Goal: Information Seeking & Learning: Learn about a topic

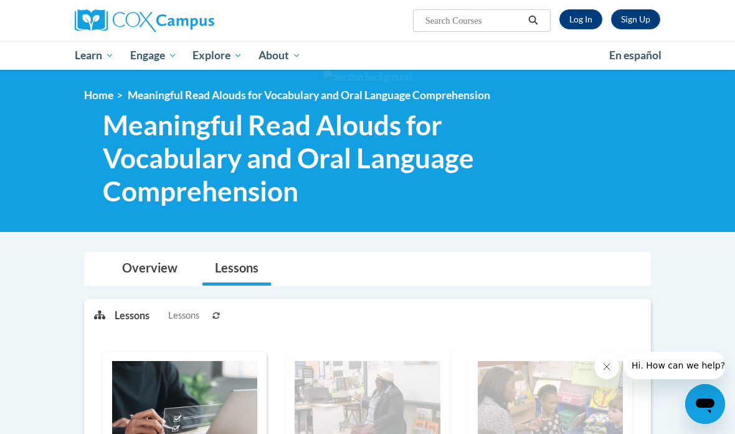
click at [586, 18] on link "Log In" at bounding box center [580, 19] width 43 height 20
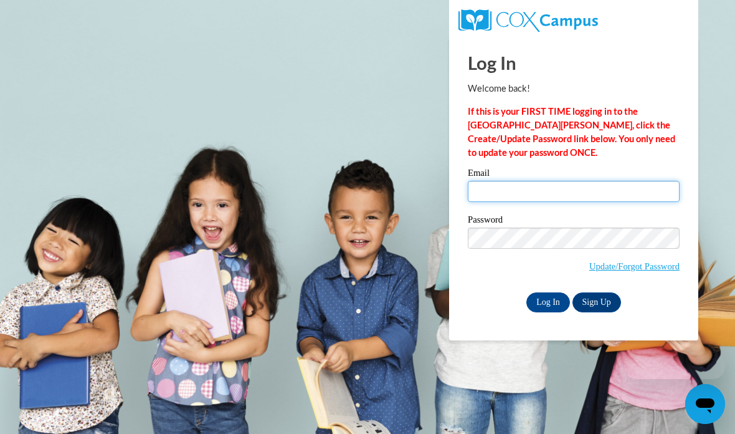
click at [618, 193] on input "Email" at bounding box center [574, 191] width 212 height 21
type input "920154827@student.ccga.edu"
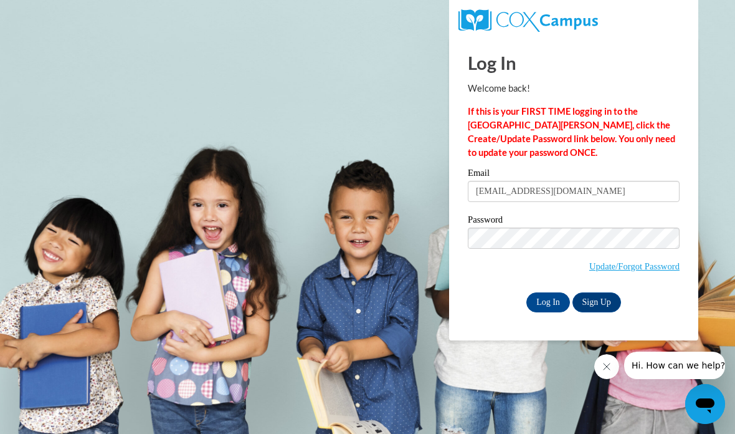
click at [554, 297] on input "Log In" at bounding box center [548, 302] width 44 height 20
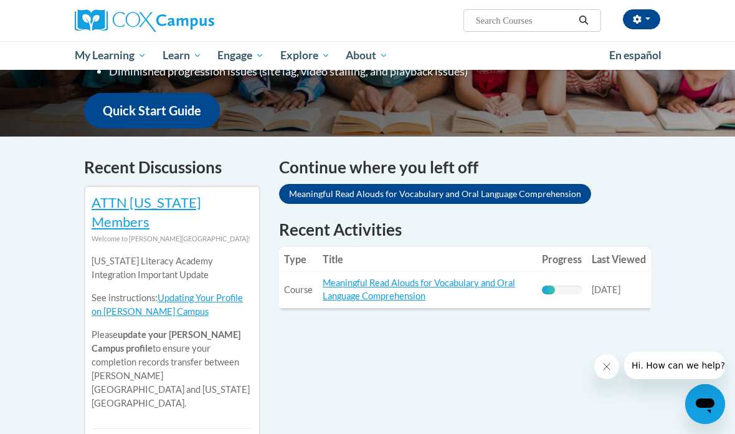
scroll to position [316, 0]
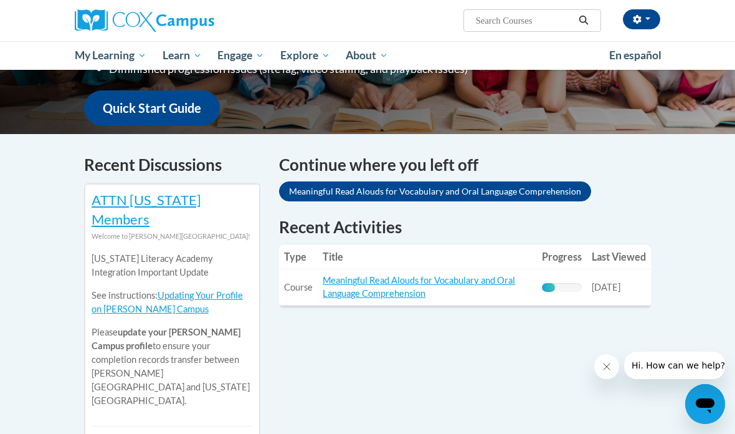
click at [437, 275] on link "Meaningful Read Alouds for Vocabulary and Oral Language Comprehension" at bounding box center [419, 287] width 192 height 24
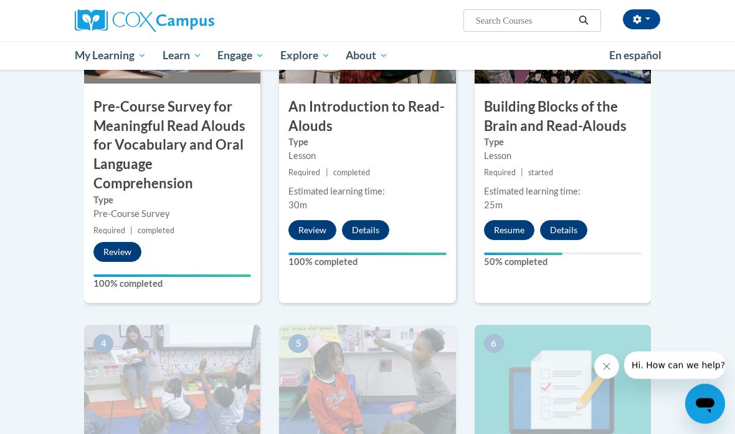
scroll to position [429, 0]
click at [504, 222] on button "Resume" at bounding box center [509, 230] width 50 height 20
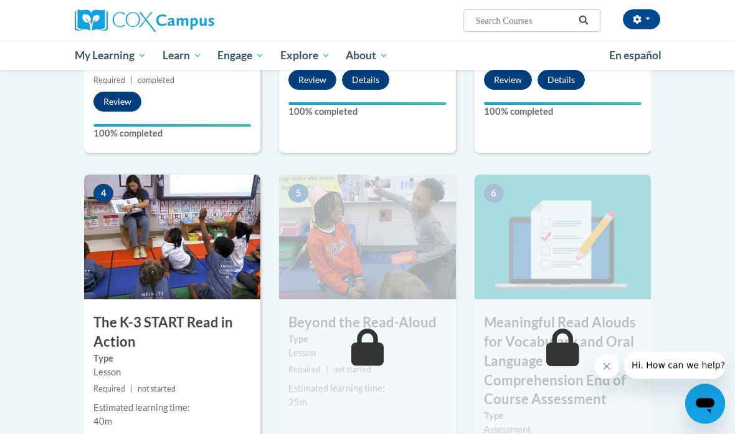
scroll to position [581, 0]
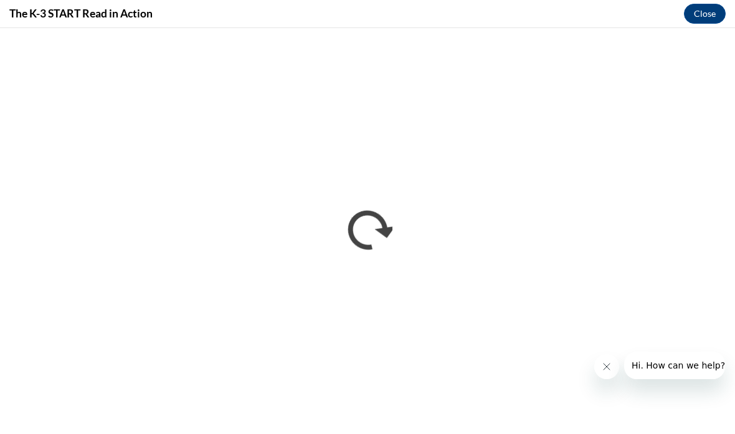
scroll to position [622, 0]
